Goal: Transaction & Acquisition: Purchase product/service

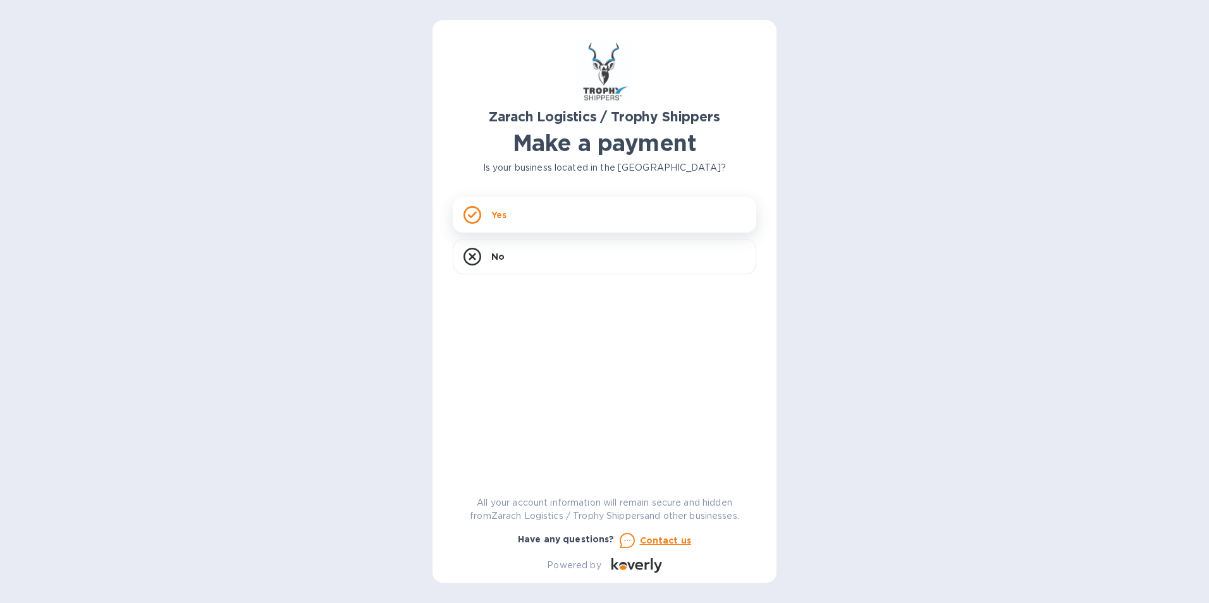
click at [550, 225] on div "Yes" at bounding box center [605, 214] width 304 height 35
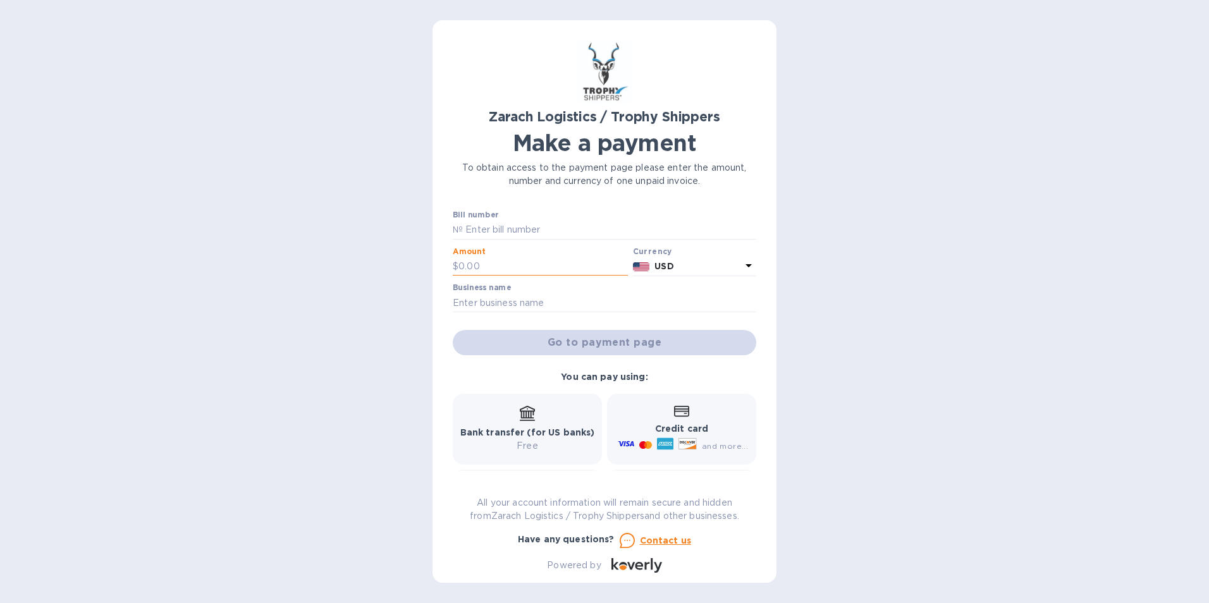
click at [525, 266] on input "text" at bounding box center [544, 266] width 170 height 19
type input "1,350.00"
click at [543, 342] on div "Go to payment page" at bounding box center [604, 343] width 309 height 30
click at [522, 294] on input "text" at bounding box center [605, 303] width 304 height 19
type input "[PERSON_NAME] [PERSON_NAME]"
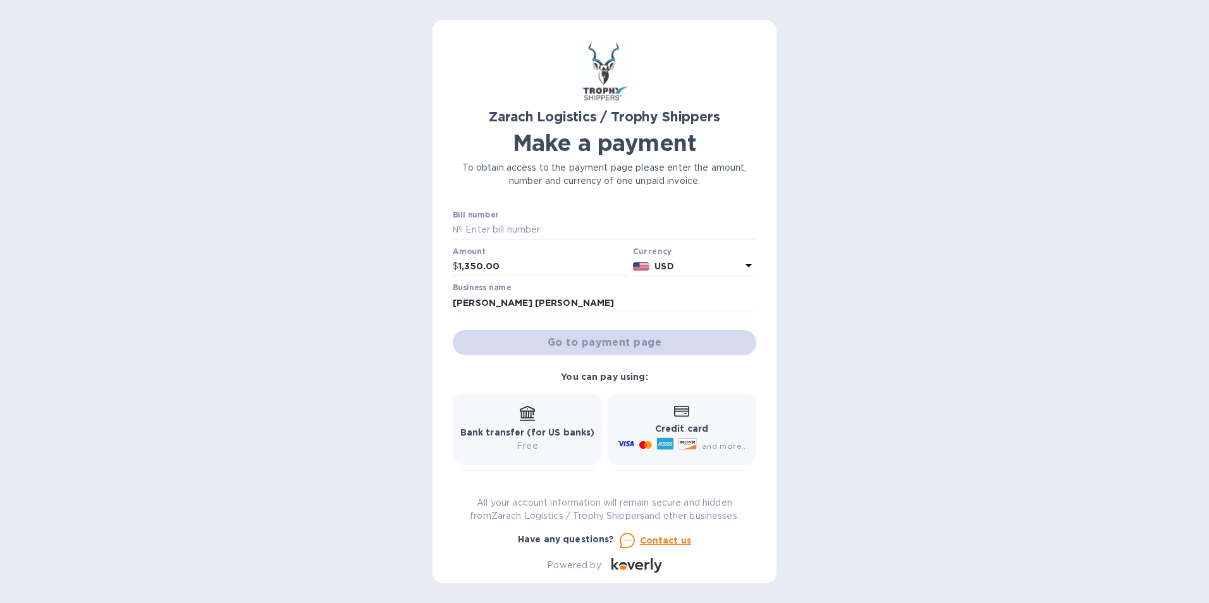
click at [522, 344] on div "Go to payment page" at bounding box center [604, 343] width 309 height 30
click at [613, 343] on div "Go to payment page" at bounding box center [604, 343] width 309 height 30
click at [612, 343] on div "Go to payment page" at bounding box center [604, 343] width 309 height 30
click at [610, 340] on div "Go to payment page" at bounding box center [604, 343] width 309 height 30
click at [608, 343] on div "Go to payment page" at bounding box center [604, 343] width 309 height 30
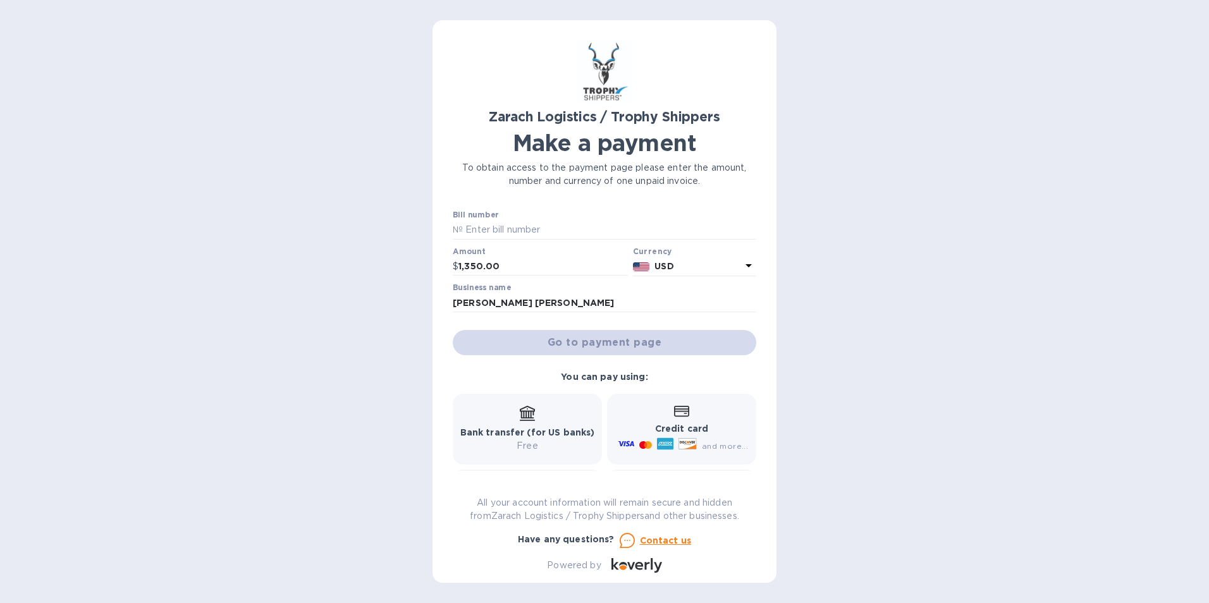
click at [606, 342] on div "Go to payment page" at bounding box center [604, 343] width 309 height 30
drag, startPoint x: 606, startPoint y: 342, endPoint x: 539, endPoint y: 337, distance: 67.2
click at [539, 337] on div "Go to payment page" at bounding box center [604, 343] width 309 height 30
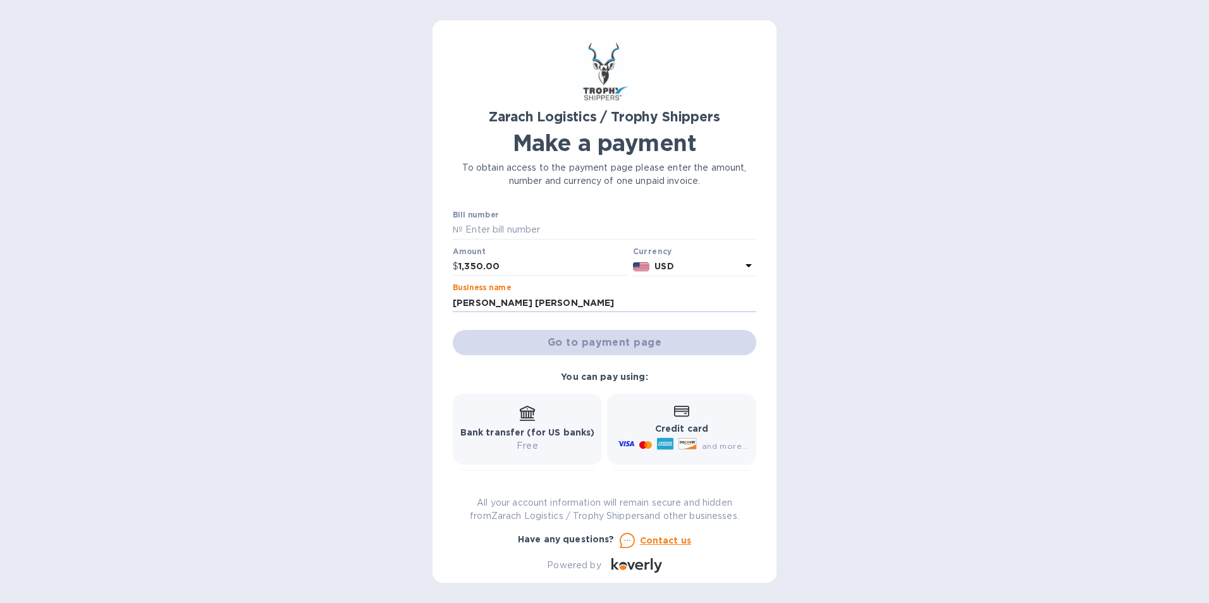
drag, startPoint x: 556, startPoint y: 304, endPoint x: 373, endPoint y: 316, distance: 183.2
click at [375, 314] on div "Zarach Logistics / Trophy Shippers Make a payment To obtain access to the payme…" at bounding box center [604, 301] width 1209 height 603
paste input "JOHANDIAH"
click at [592, 298] on input "JOHANDIAH" at bounding box center [605, 303] width 304 height 19
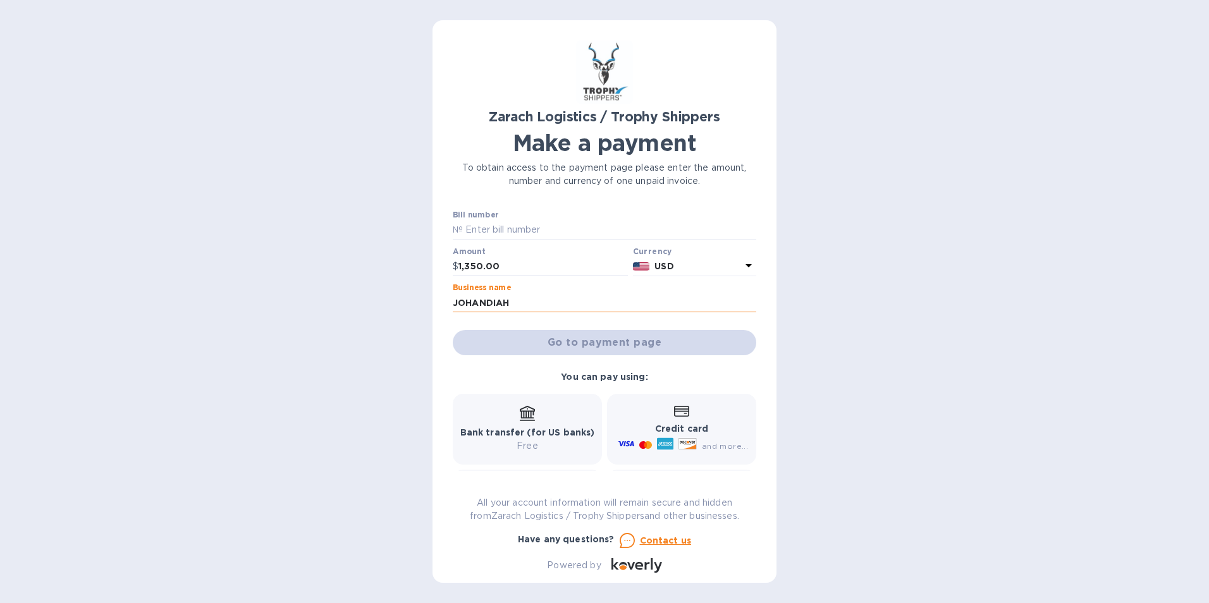
type input "JOHANDIAH"
click at [641, 350] on div "Go to payment page" at bounding box center [604, 343] width 309 height 30
click at [553, 260] on input "1,350.00" at bounding box center [544, 266] width 170 height 19
click at [741, 268] on icon at bounding box center [748, 265] width 15 height 15
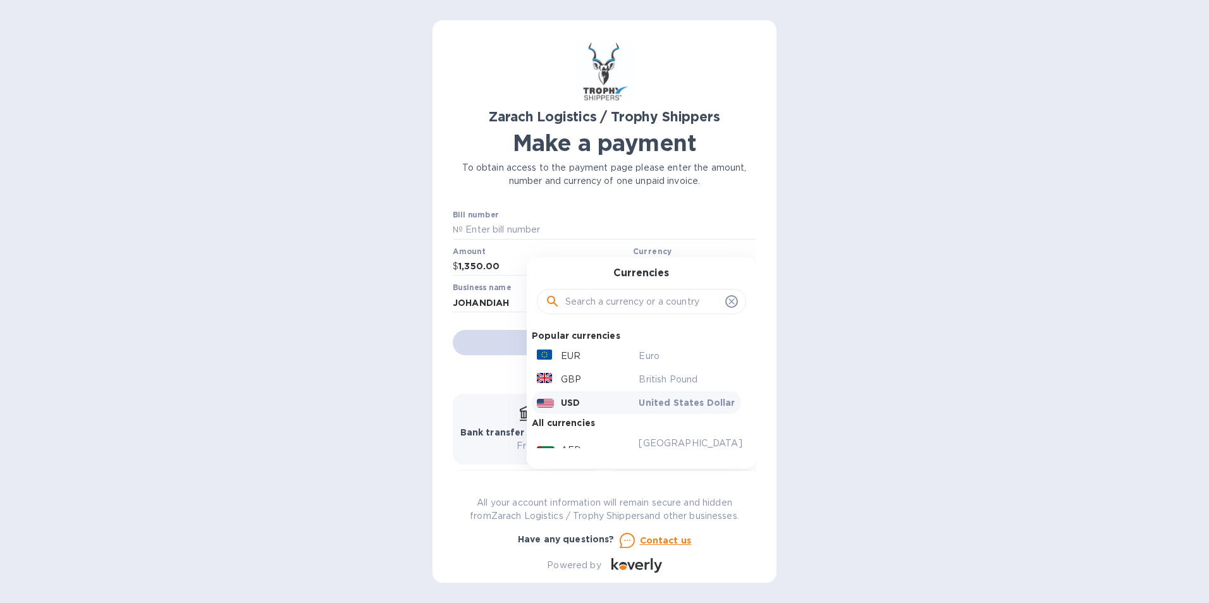
click at [671, 401] on p "United States Dollar" at bounding box center [687, 403] width 97 height 13
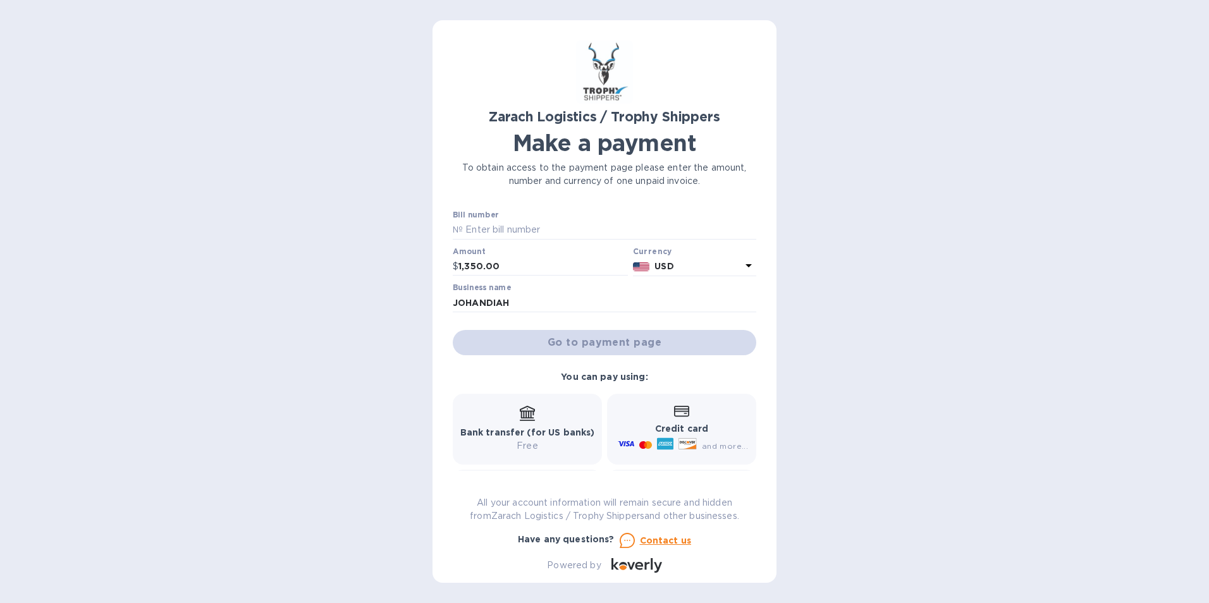
click at [583, 348] on div "Go to payment page" at bounding box center [604, 343] width 309 height 30
click at [524, 226] on input "text" at bounding box center [610, 230] width 294 height 19
drag, startPoint x: 462, startPoint y: 228, endPoint x: 345, endPoint y: 275, distance: 125.7
click at [345, 275] on div "Zarach Logistics / Trophy Shippers Make a payment To obtain access to the payme…" at bounding box center [604, 301] width 1209 height 603
click at [457, 225] on p "№" at bounding box center [458, 229] width 10 height 13
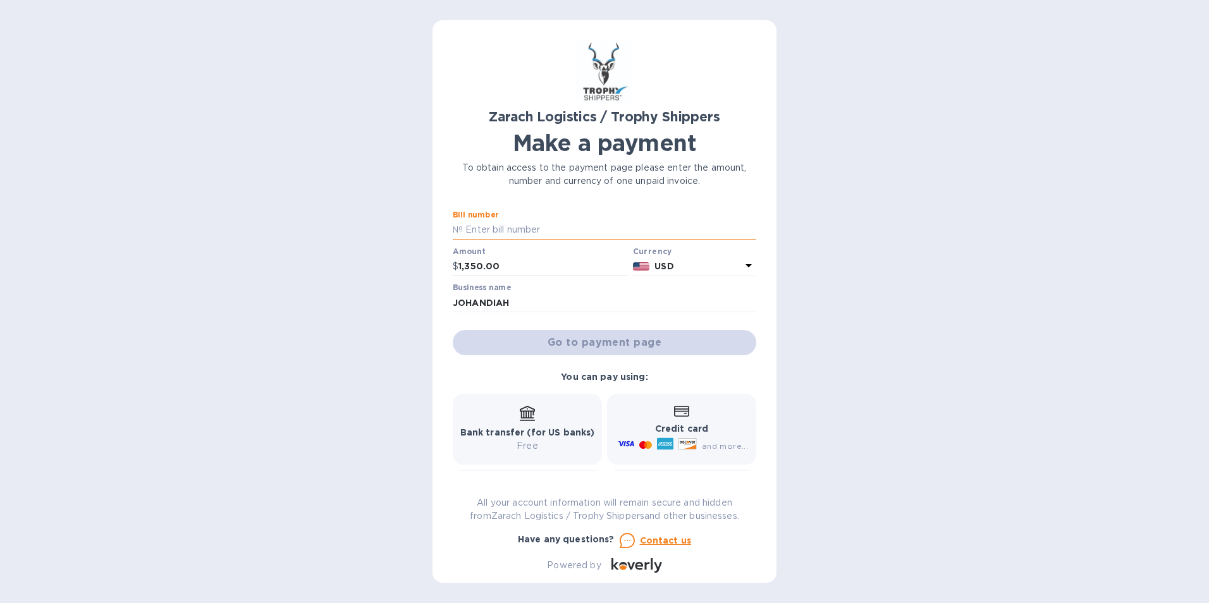
click at [544, 225] on input "text" at bounding box center [610, 230] width 294 height 19
click at [456, 229] on p "№" at bounding box center [458, 229] width 10 height 13
drag, startPoint x: 457, startPoint y: 225, endPoint x: 392, endPoint y: 236, distance: 66.0
click at [392, 236] on div "Zarach Logistics / Trophy Shippers Make a payment To obtain access to the payme…" at bounding box center [604, 301] width 1209 height 603
click at [535, 218] on div "Bill number №" at bounding box center [605, 225] width 304 height 29
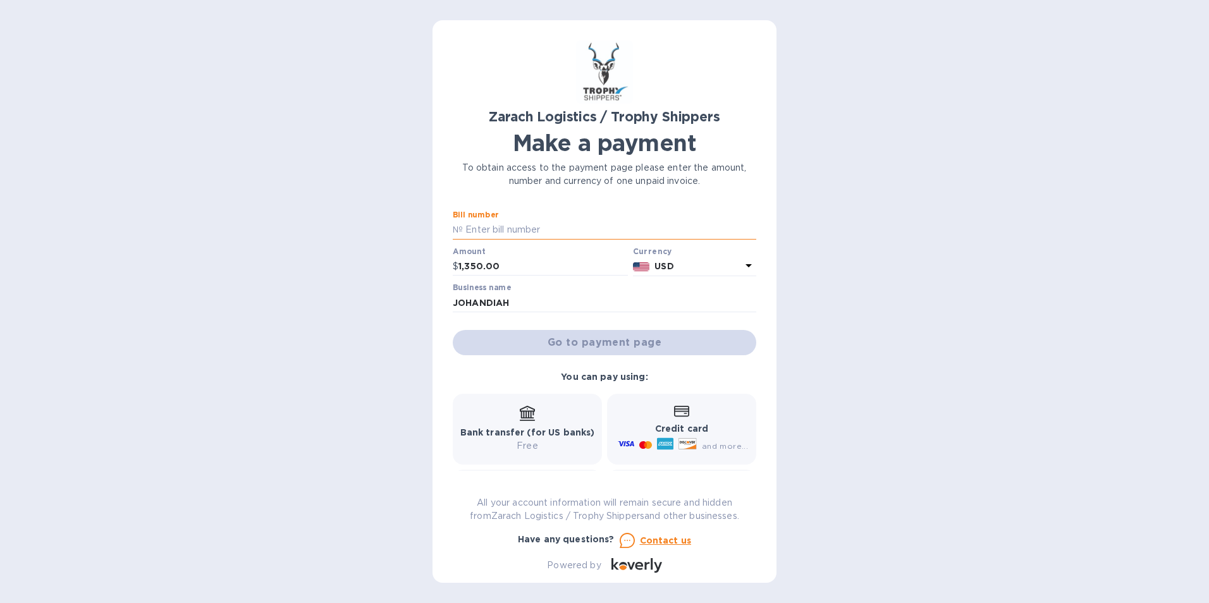
click at [490, 226] on input "text" at bounding box center [610, 230] width 294 height 19
paste input "B00172078"
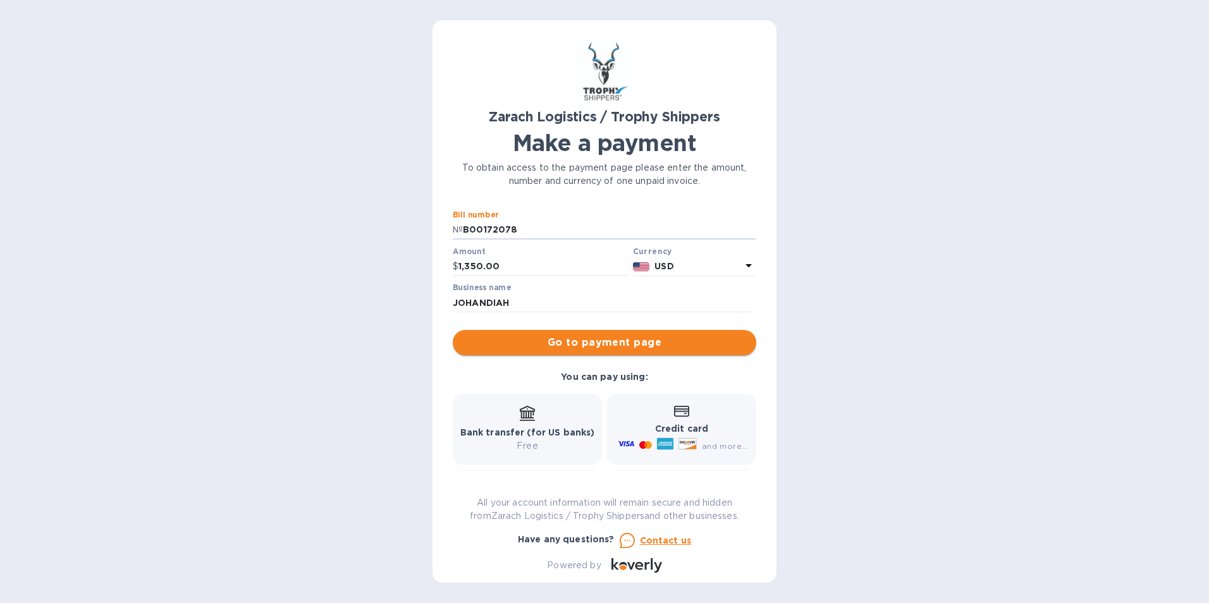
type input "B00172078"
click at [614, 347] on span "Go to payment page" at bounding box center [604, 342] width 283 height 15
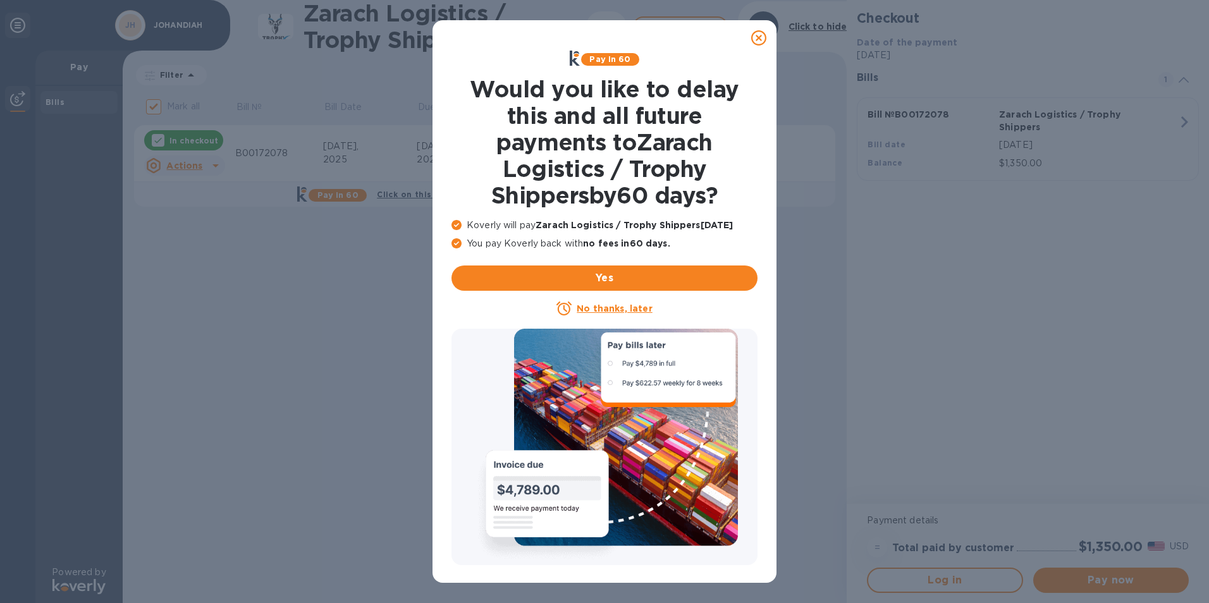
click at [605, 312] on u "No thanks, later" at bounding box center [614, 309] width 75 height 10
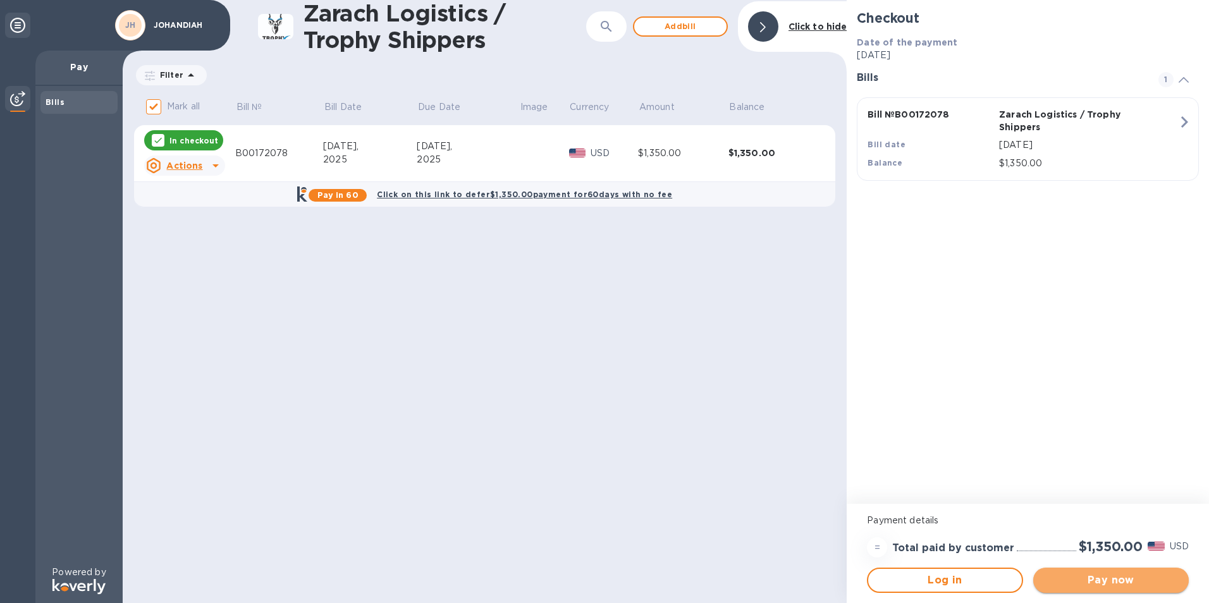
click at [1110, 584] on span "Pay now" at bounding box center [1111, 580] width 135 height 15
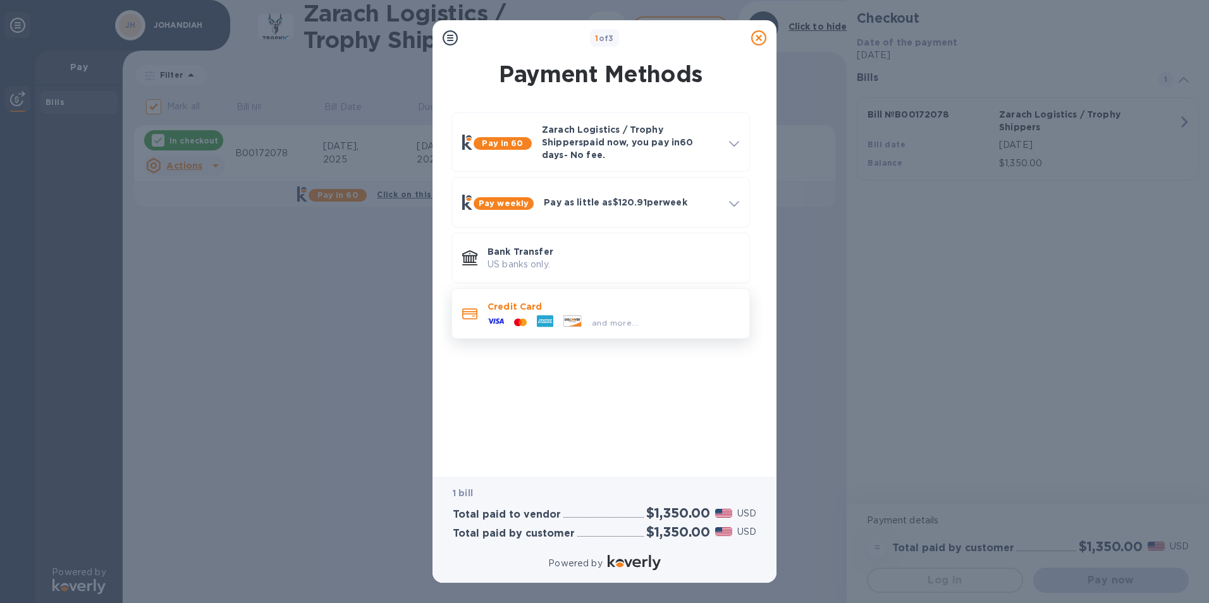
click at [518, 303] on p "Credit Card" at bounding box center [614, 306] width 252 height 13
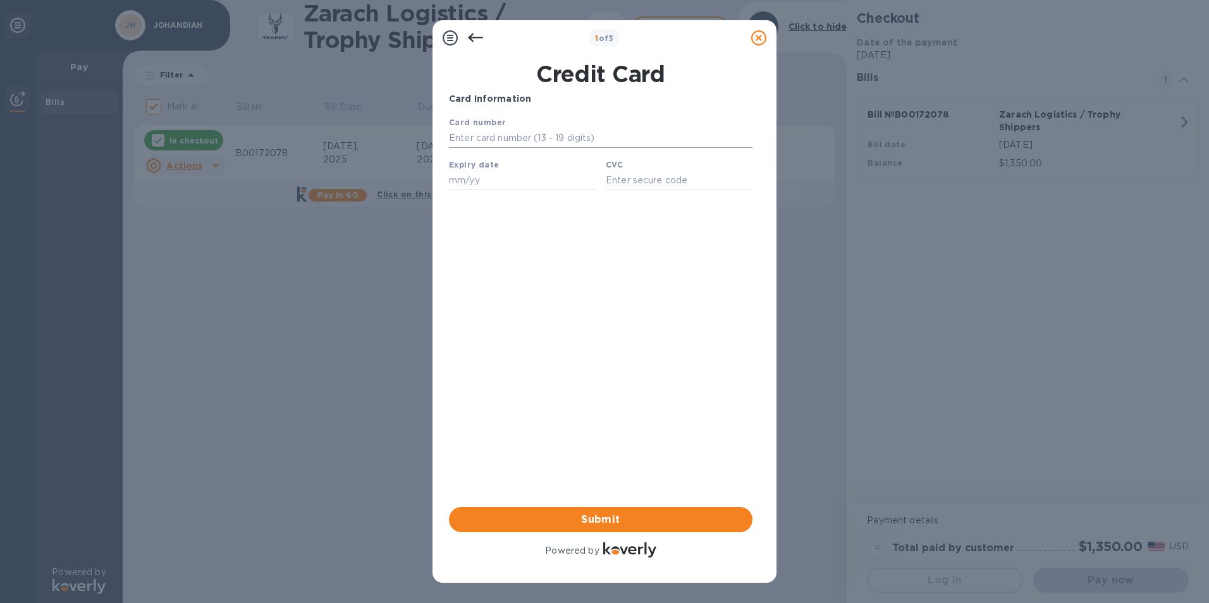
click at [487, 139] on input "text" at bounding box center [601, 138] width 304 height 19
type input "[CREDIT_CARD_NUMBER]"
click at [512, 179] on input "text" at bounding box center [522, 180] width 147 height 19
type input "06/28"
click at [633, 182] on input "text" at bounding box center [679, 180] width 147 height 19
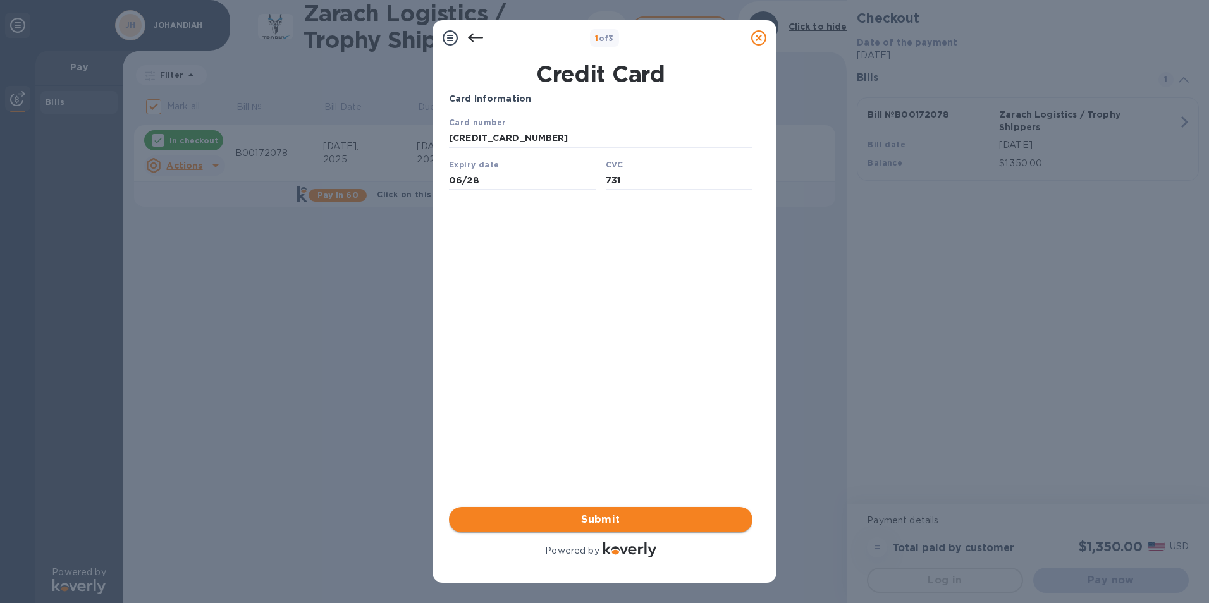
type input "731"
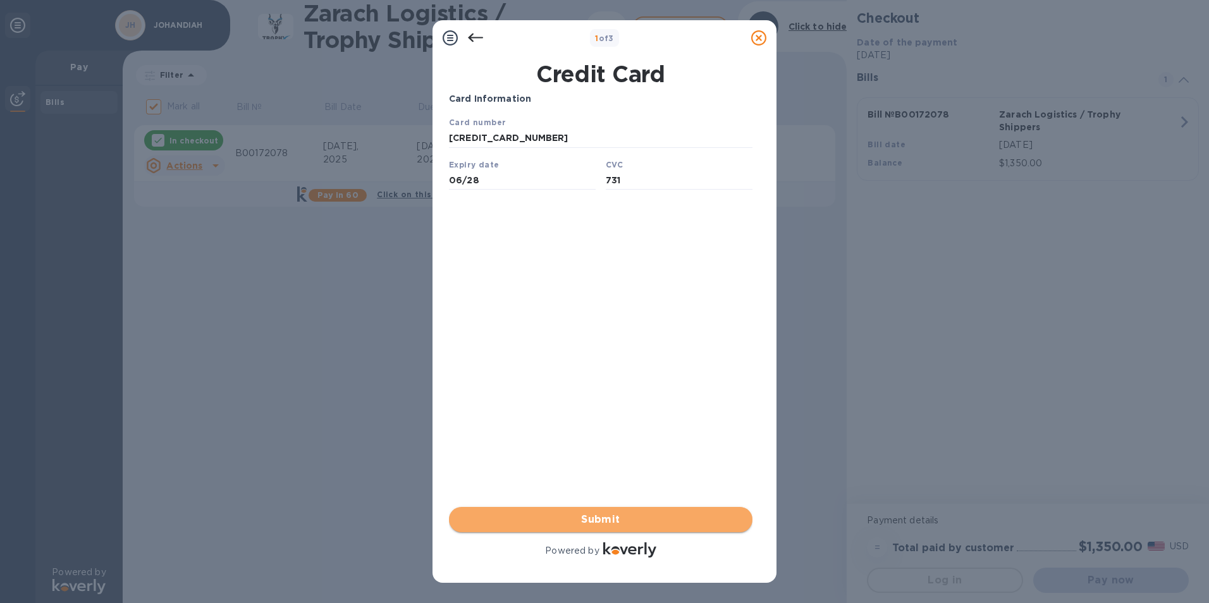
click at [572, 518] on span "Submit" at bounding box center [600, 519] width 283 height 15
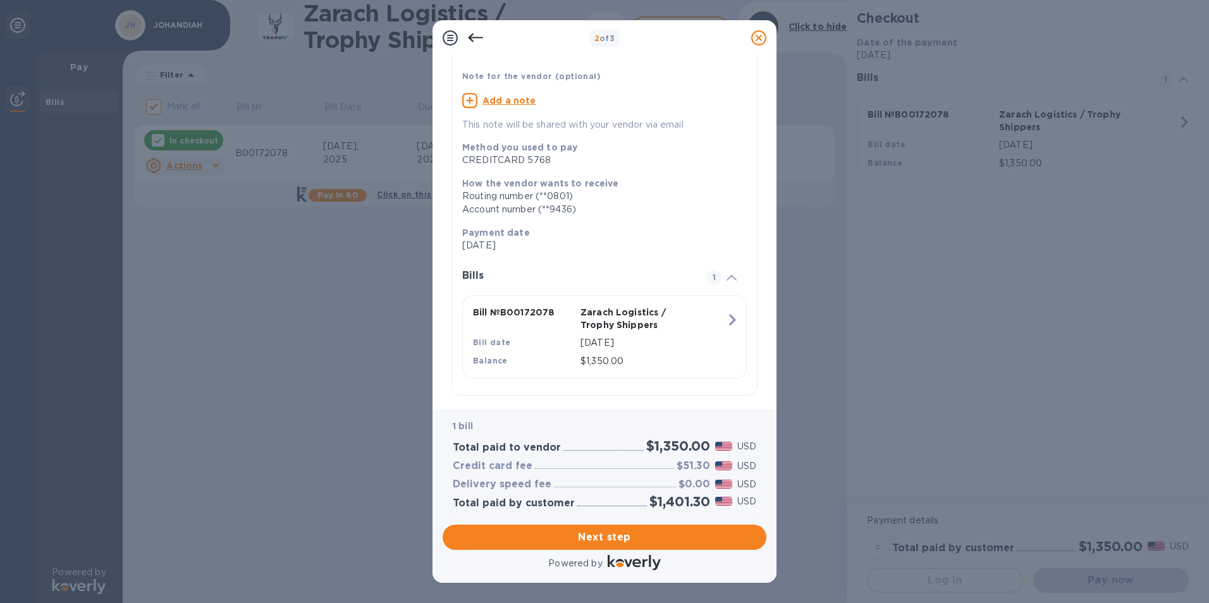
scroll to position [99, 0]
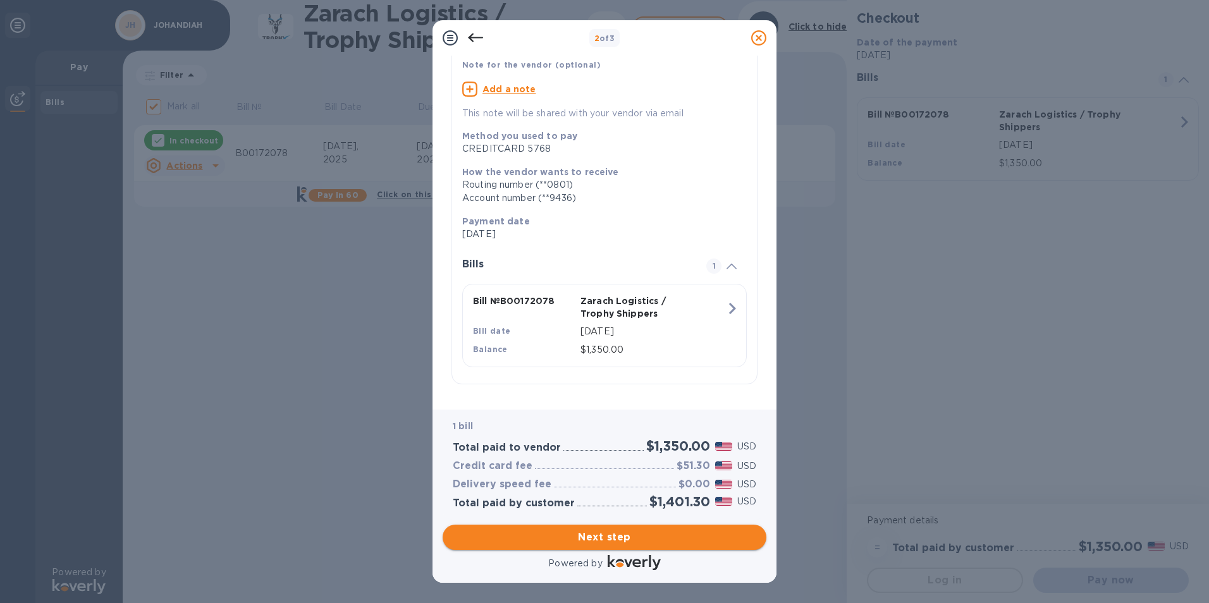
click at [579, 538] on span "Next step" at bounding box center [605, 537] width 304 height 15
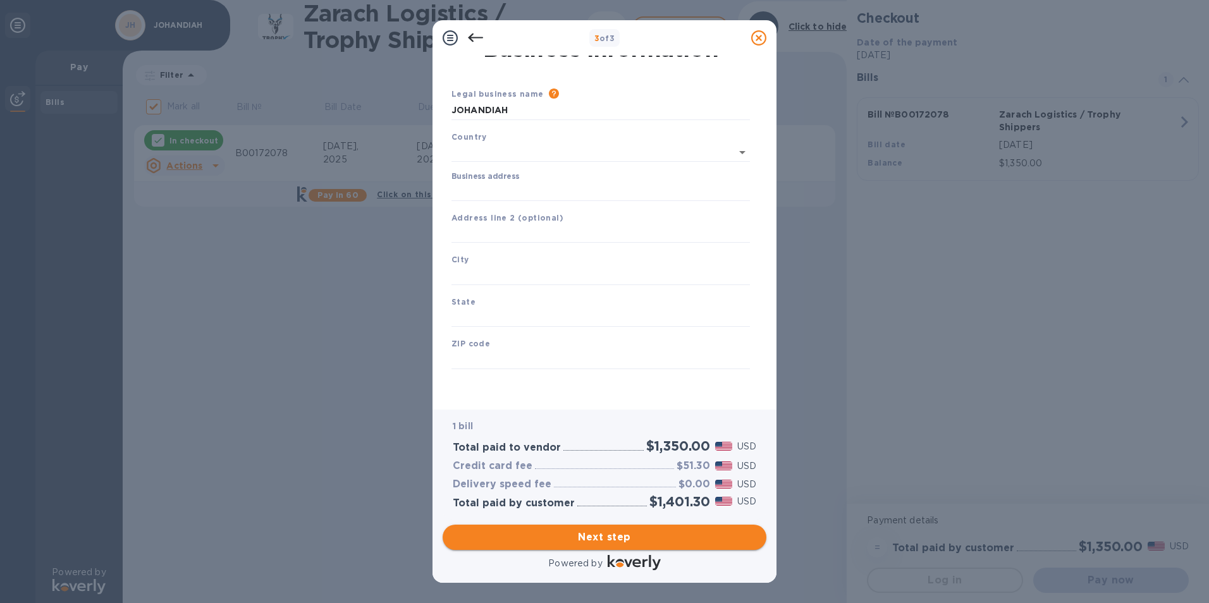
type input "[GEOGRAPHIC_DATA]"
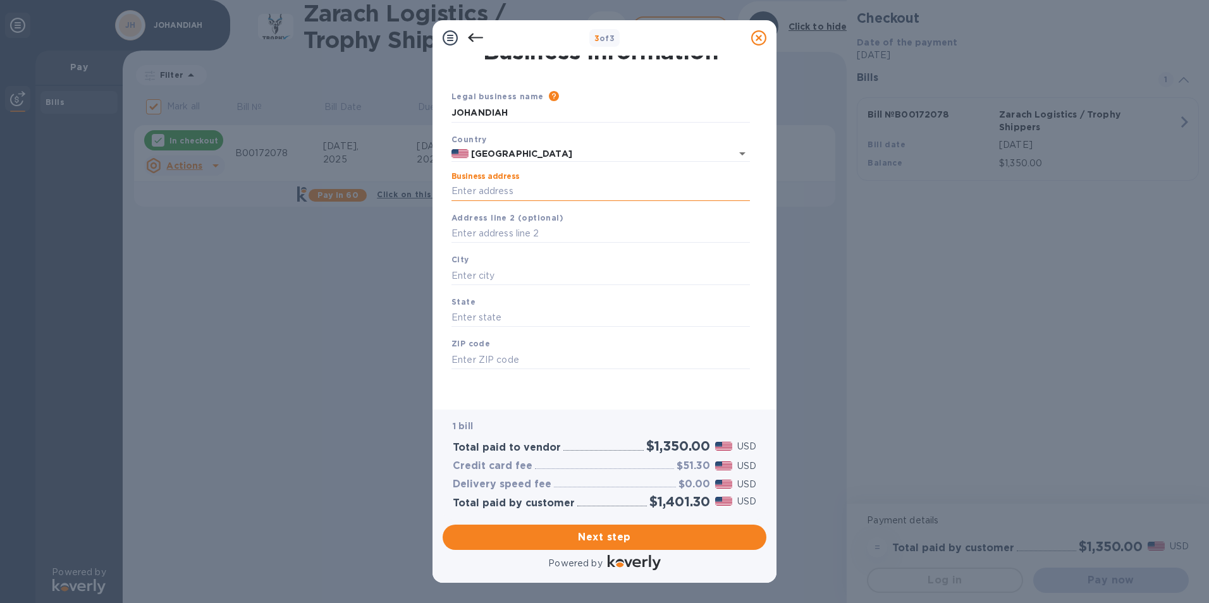
click at [497, 187] on input "Business address" at bounding box center [601, 191] width 299 height 19
type input "[STREET_ADDRESS]"
click at [494, 271] on input "text" at bounding box center [601, 275] width 299 height 19
type input "Katy"
click at [518, 313] on input "text" at bounding box center [601, 318] width 299 height 19
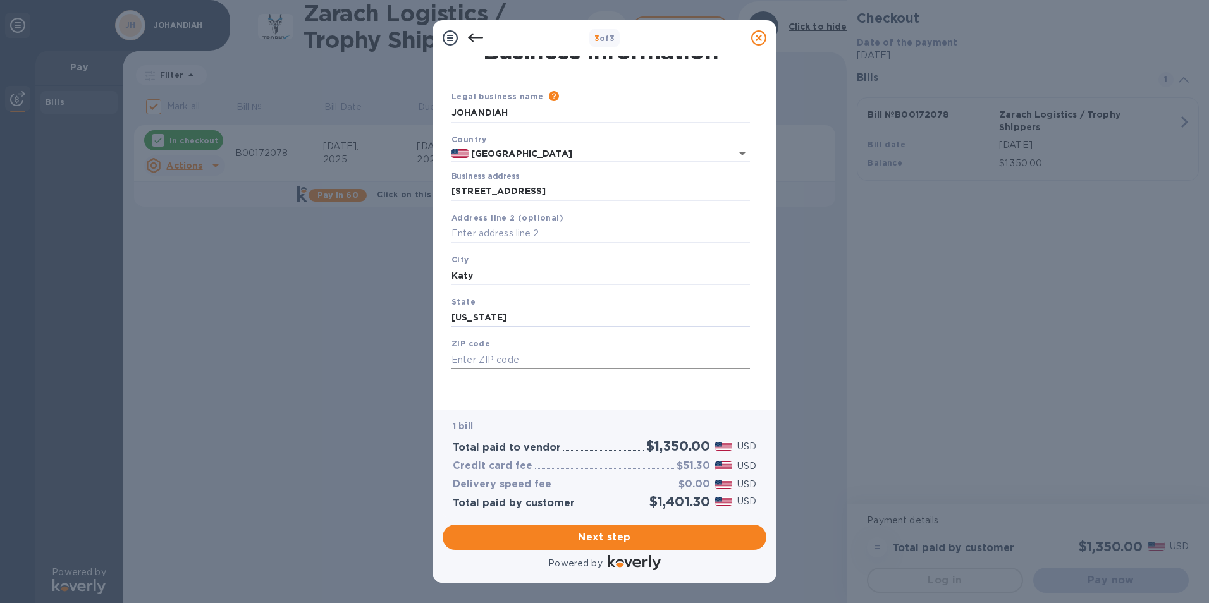
type input "[US_STATE]"
click at [520, 359] on input "text" at bounding box center [601, 359] width 299 height 19
type input "77493"
drag, startPoint x: 520, startPoint y: 111, endPoint x: 440, endPoint y: 113, distance: 79.7
click at [440, 113] on div "Business Information Legal business name Please provide the legal name that app…" at bounding box center [605, 233] width 344 height 354
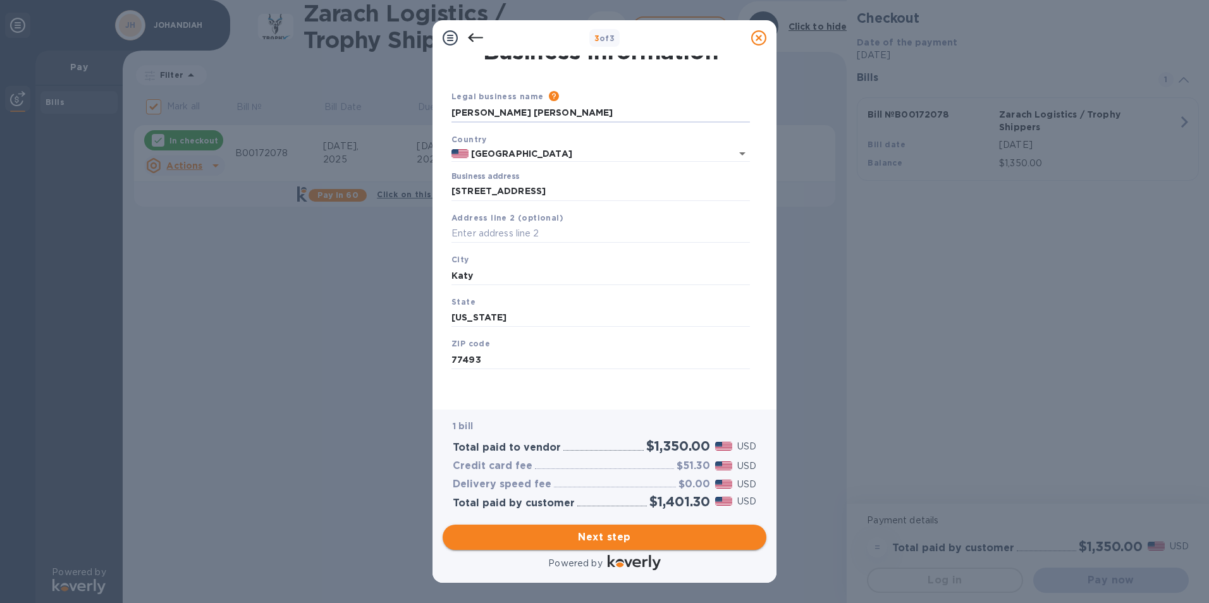
type input "[PERSON_NAME] [PERSON_NAME]"
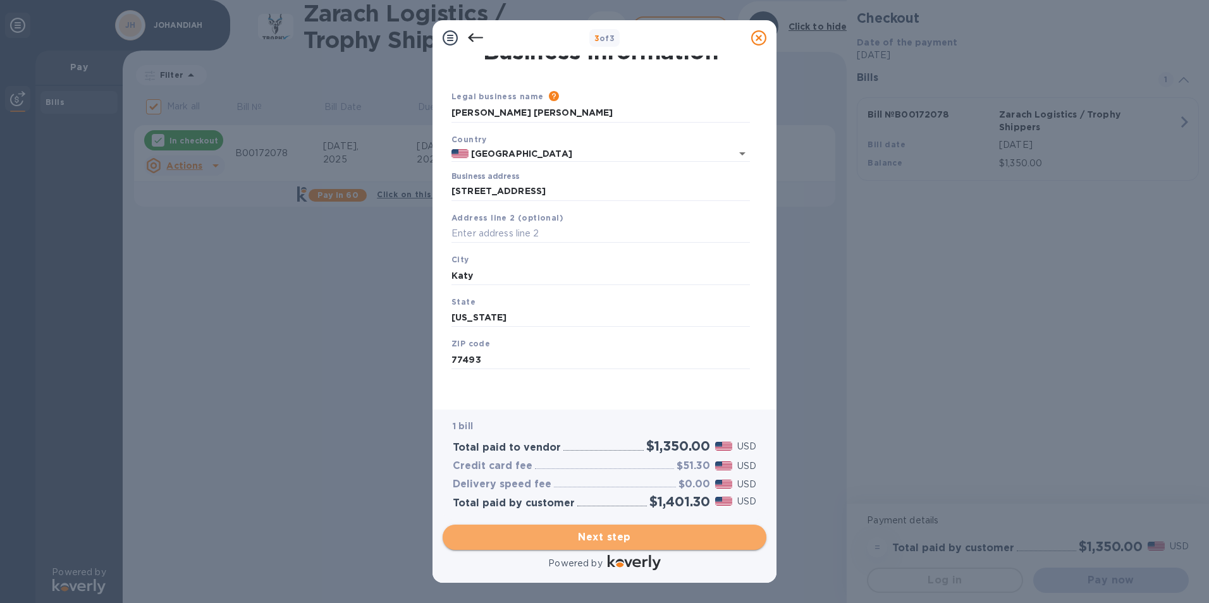
click at [612, 537] on span "Next step" at bounding box center [605, 537] width 304 height 15
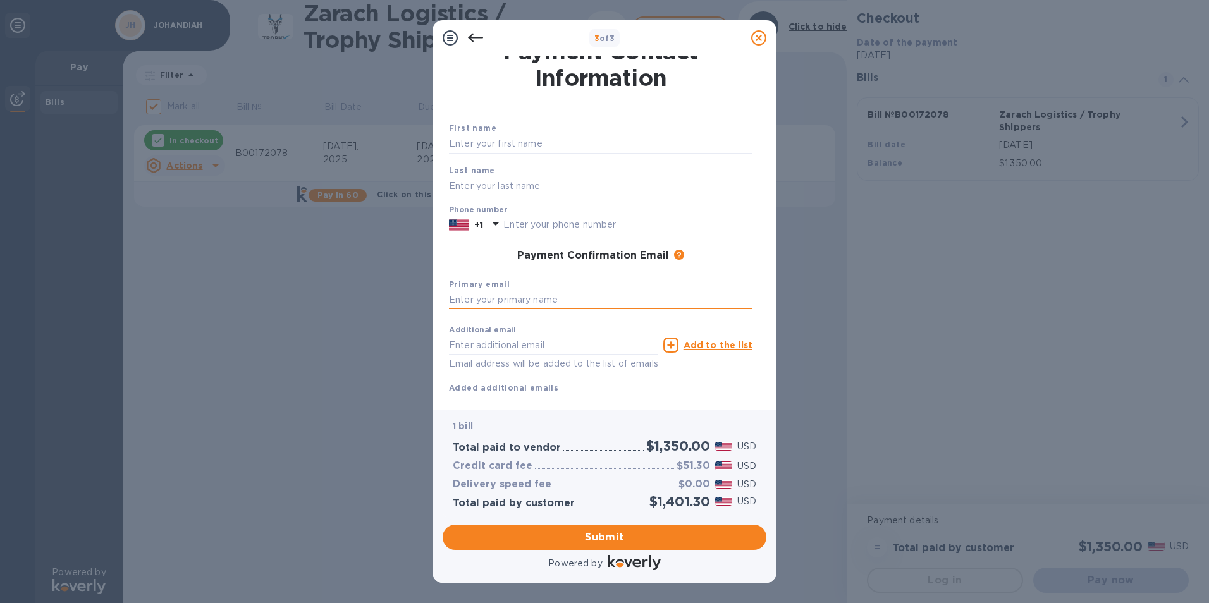
click at [512, 298] on input "text" at bounding box center [601, 300] width 304 height 19
click at [503, 140] on input "text" at bounding box center [601, 144] width 304 height 19
type input "[PERSON_NAME]"
click at [460, 183] on input "text" at bounding box center [601, 185] width 304 height 19
type input "[PERSON_NAME]"
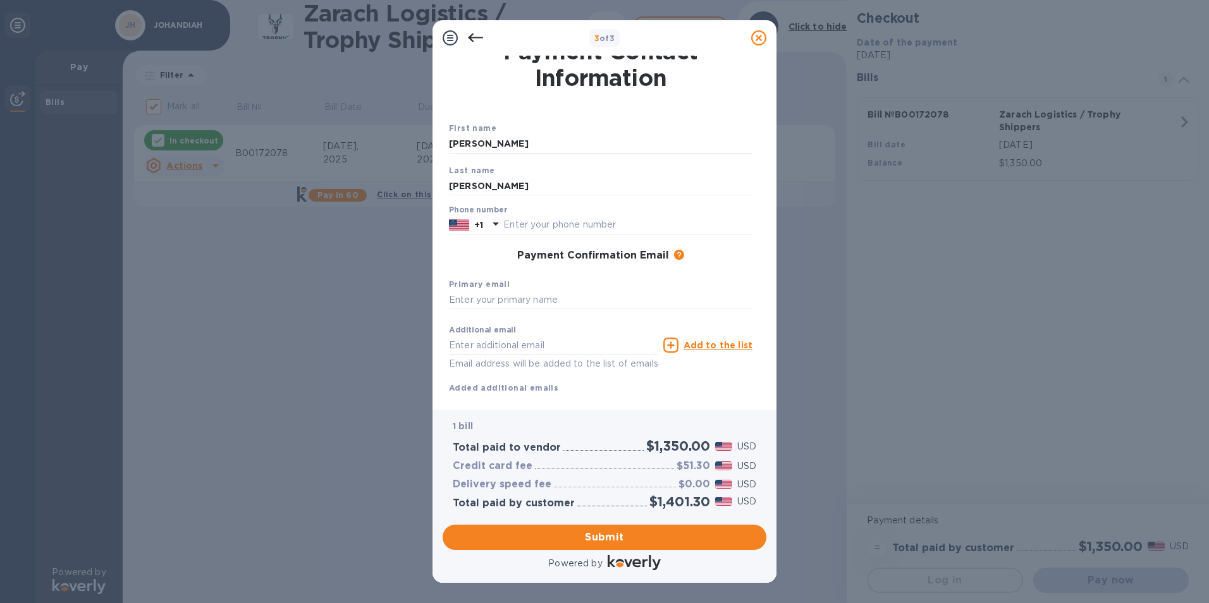
click at [453, 255] on div "Payment Confirmation Email The added email addresses will be used to send the p…" at bounding box center [601, 256] width 304 height 13
click at [510, 295] on input "text" at bounding box center [601, 300] width 304 height 19
type input "[EMAIL_ADDRESS][DOMAIN_NAME]"
click at [538, 215] on div "Phone number +1" at bounding box center [601, 220] width 304 height 29
click at [530, 220] on input "text" at bounding box center [628, 225] width 249 height 19
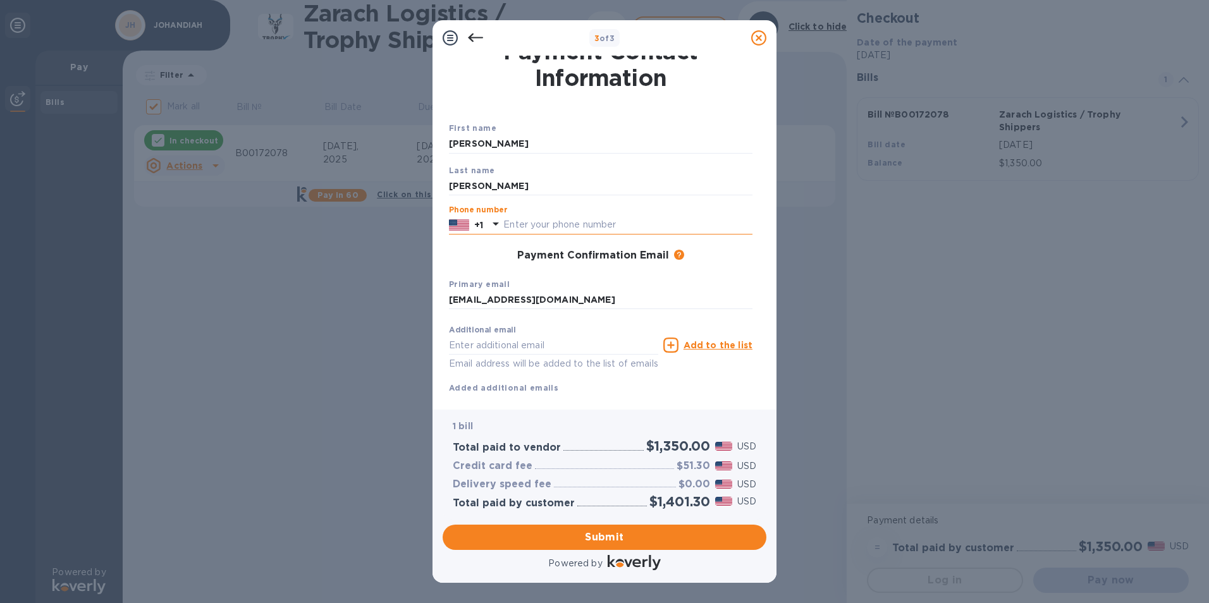
type input "7138195368"
type input "[EMAIL_ADDRESS][DOMAIN_NAME]"
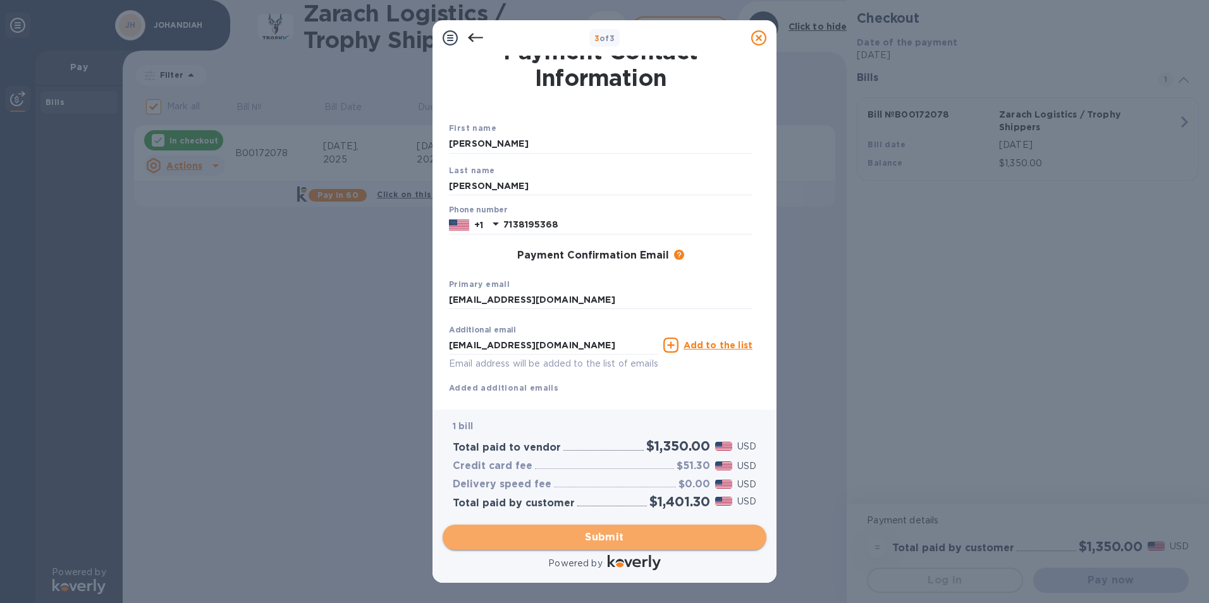
click at [588, 538] on span "Submit" at bounding box center [605, 537] width 304 height 15
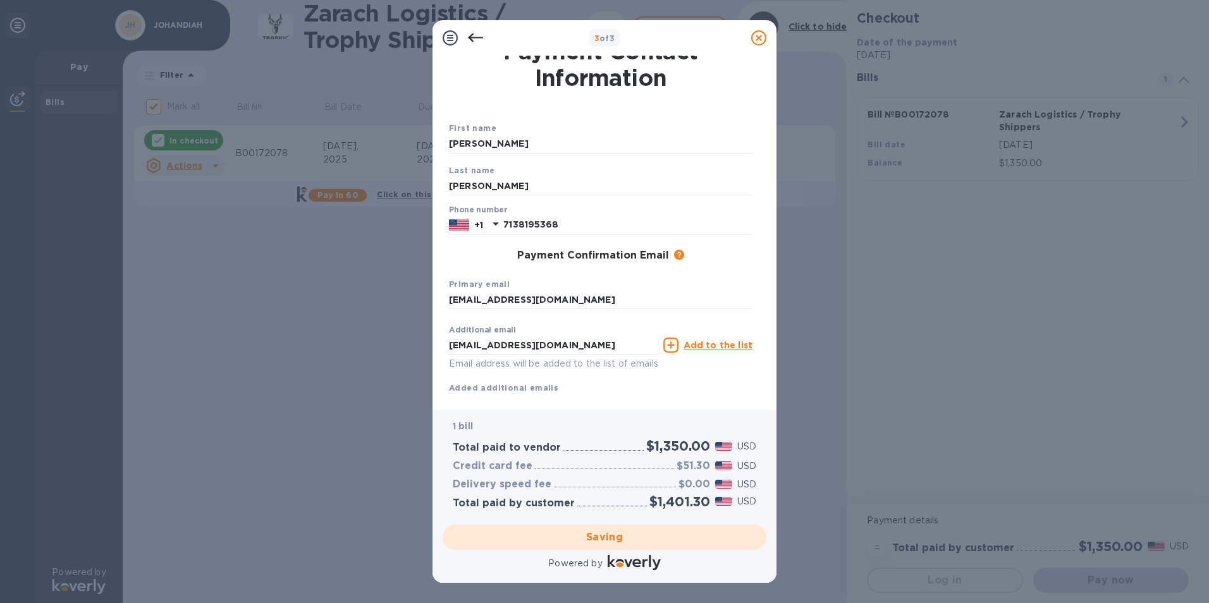
checkbox input "false"
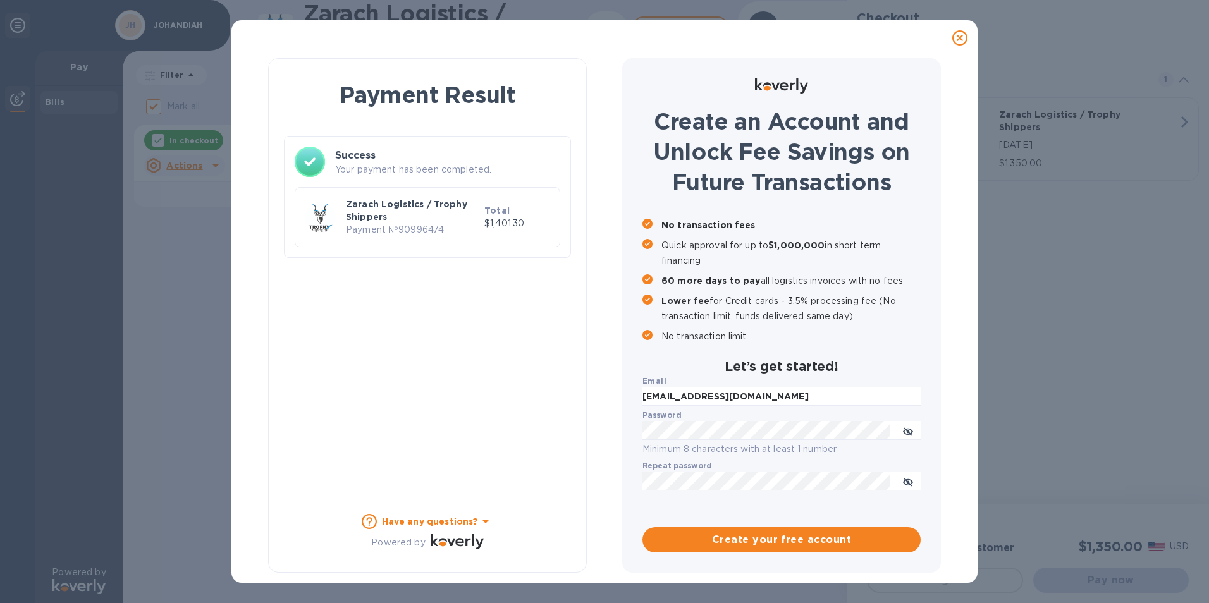
scroll to position [0, 0]
click at [968, 40] on div at bounding box center [960, 37] width 25 height 25
